Goal: Find specific page/section: Find specific page/section

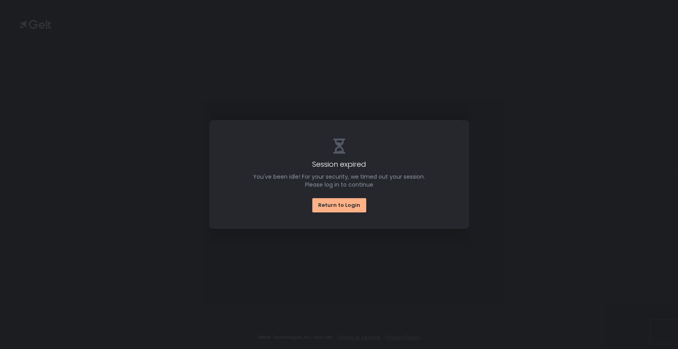
click at [450, 47] on div "Session expired You've been idle! For your security, we timed out your session.…" at bounding box center [339, 174] width 678 height 349
